Goal: Information Seeking & Learning: Learn about a topic

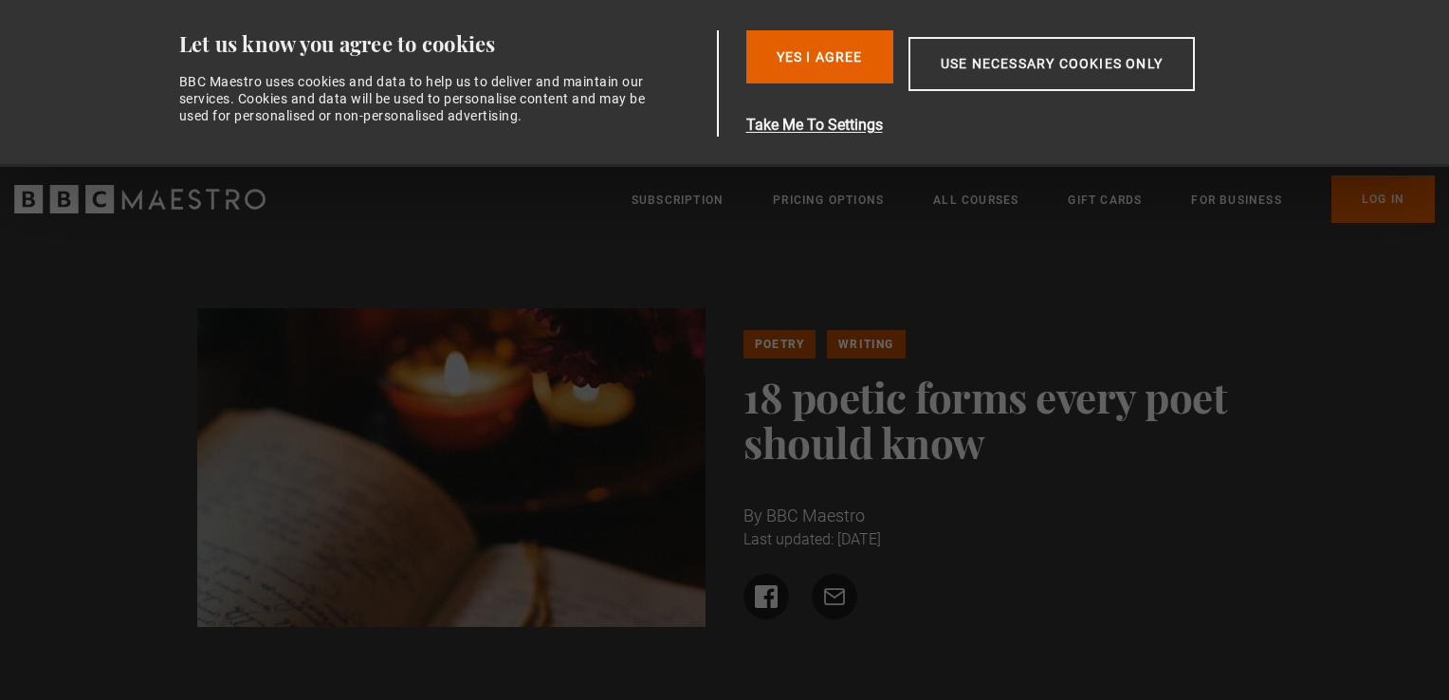
click at [136, 447] on div "Poetry Writing 18 poetic forms every poet should know By BBC Maestro Last updat…" at bounding box center [724, 475] width 1449 height 486
click at [764, 345] on link "Poetry" at bounding box center [780, 344] width 72 height 28
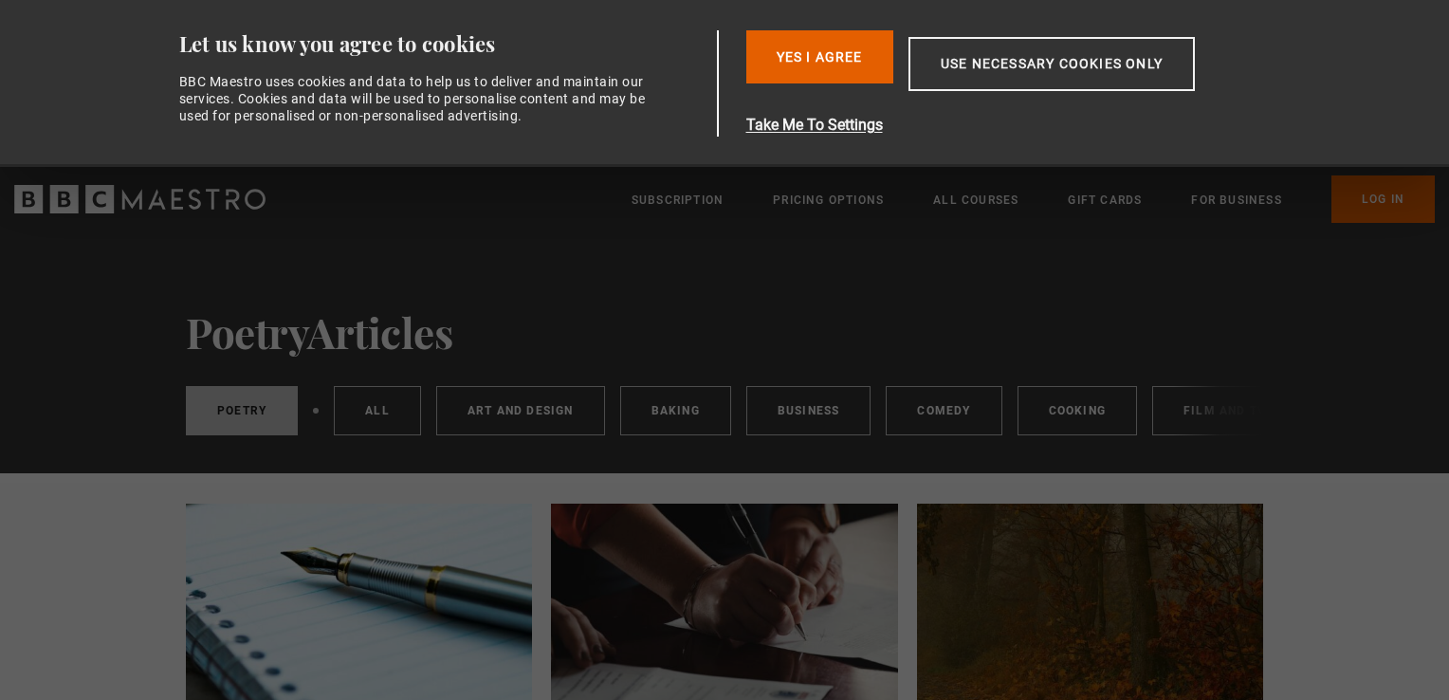
click at [1370, 394] on div "Poetry Articles Poetry All Art and Design Baking Business Comedy Cooking Film a…" at bounding box center [724, 352] width 1449 height 241
